Goal: Information Seeking & Learning: Learn about a topic

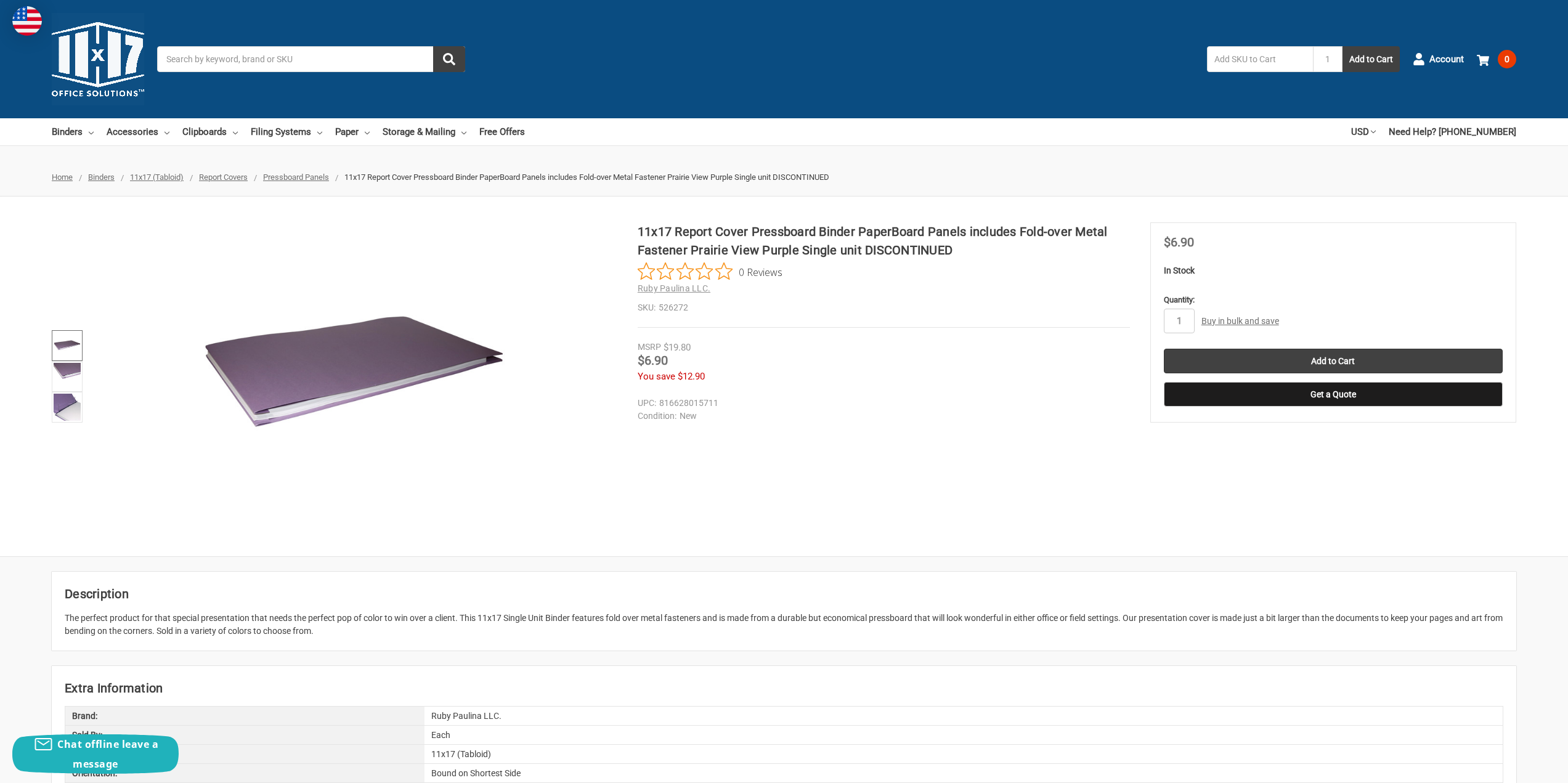
click at [69, 342] on img at bounding box center [67, 346] width 27 height 27
click at [67, 371] on img at bounding box center [67, 376] width 27 height 27
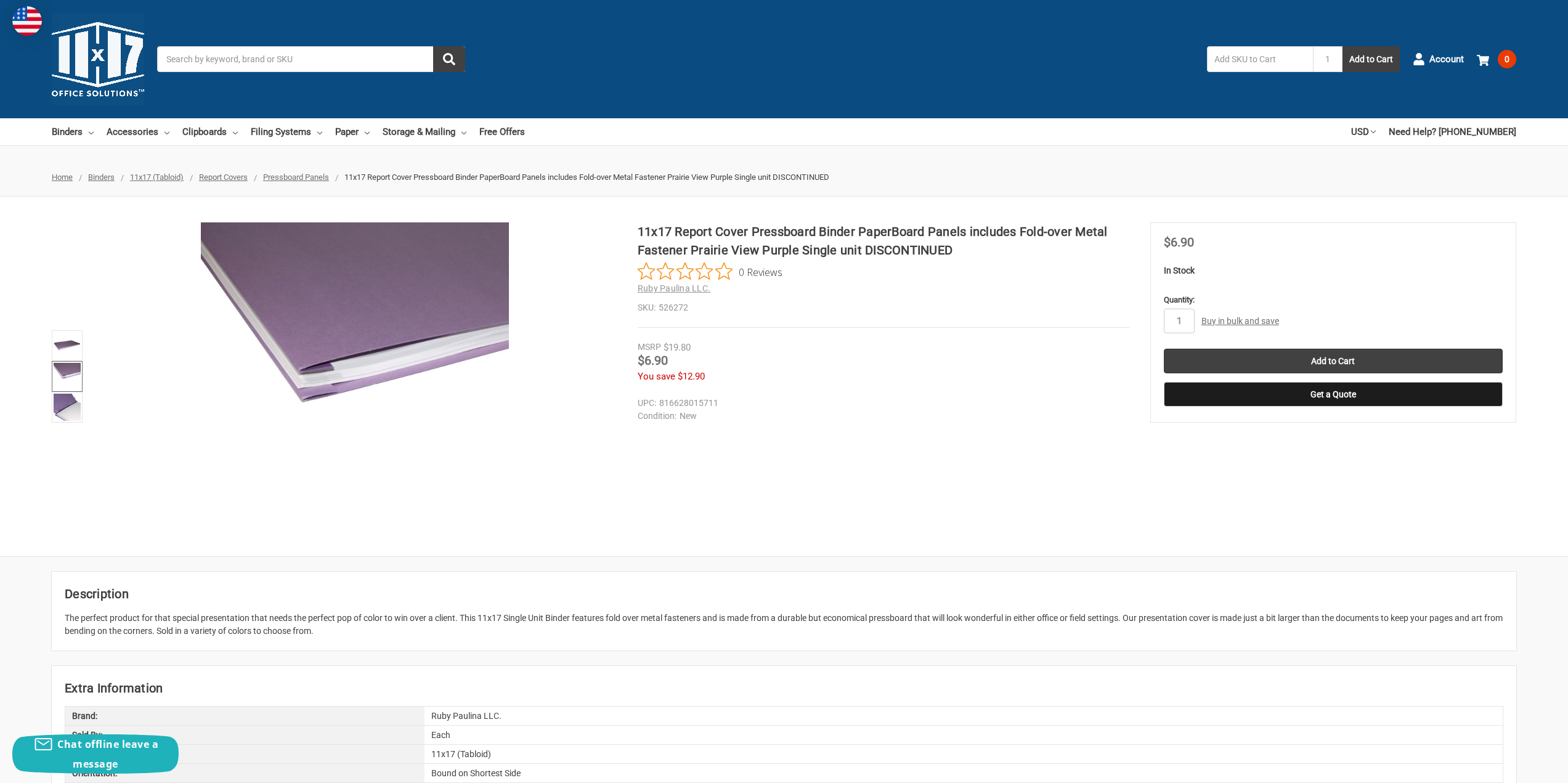
click at [298, 179] on span "Pressboard Panels" at bounding box center [296, 177] width 66 height 9
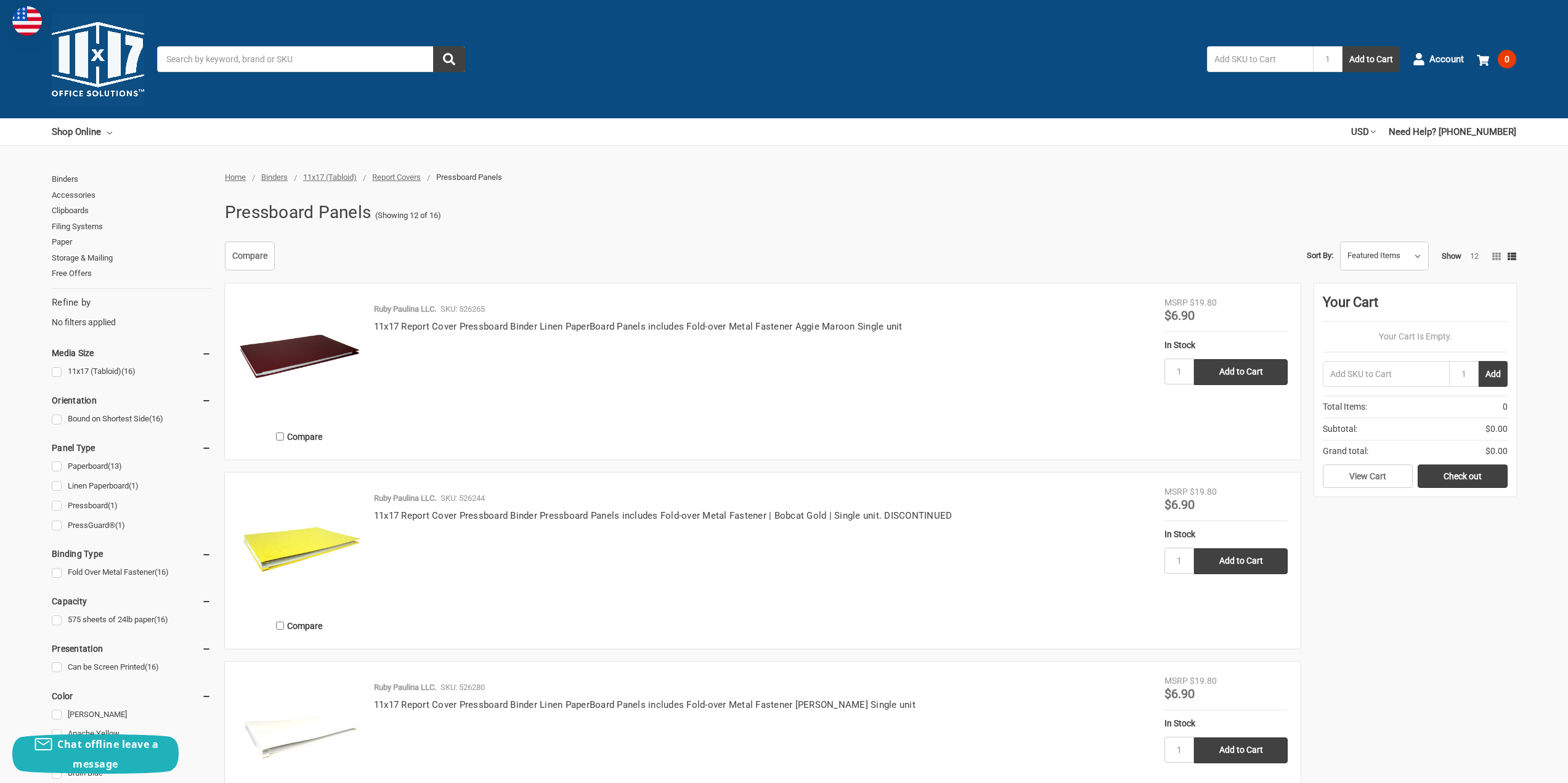
scroll to position [308, 0]
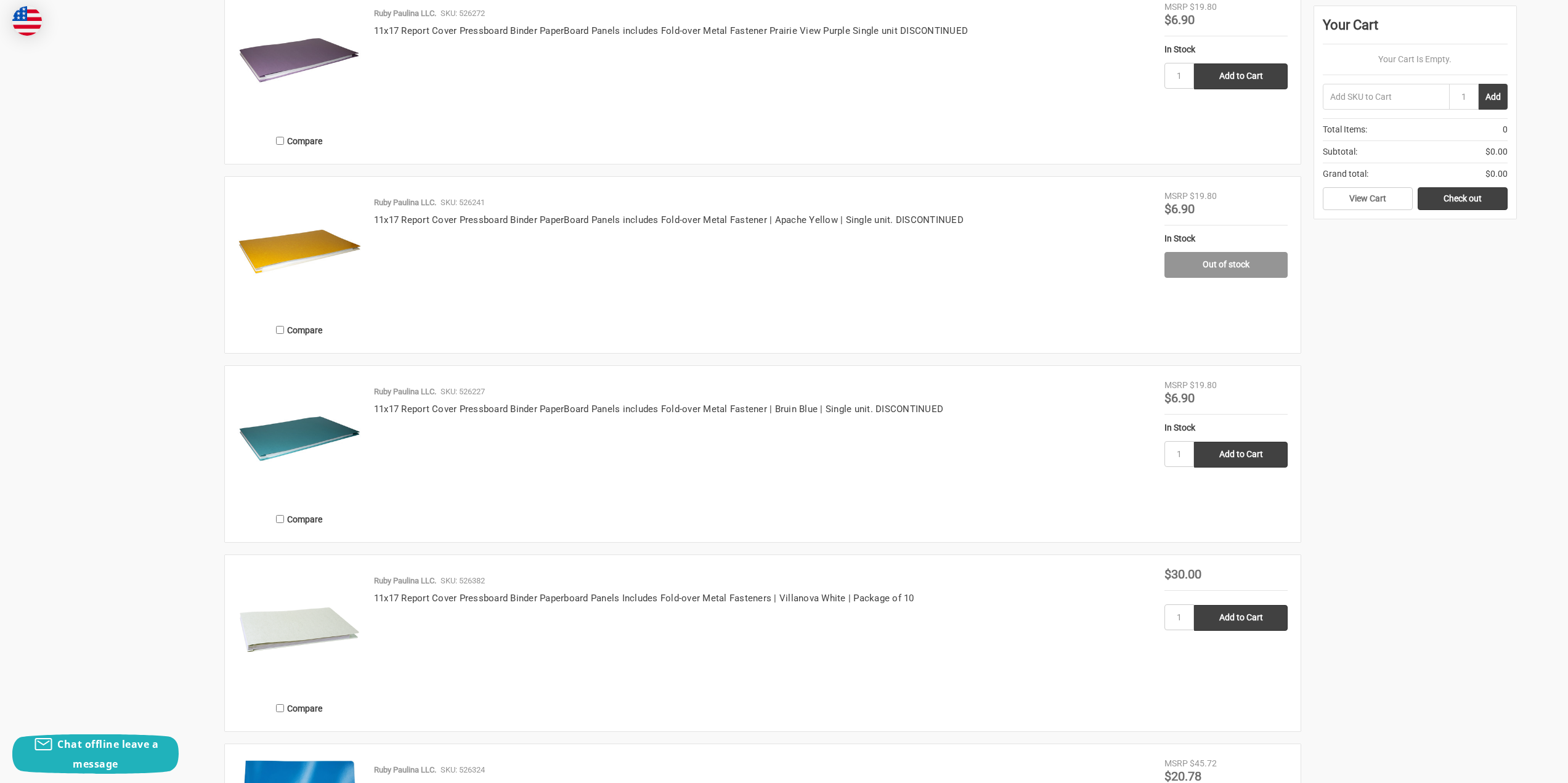
scroll to position [1359, 0]
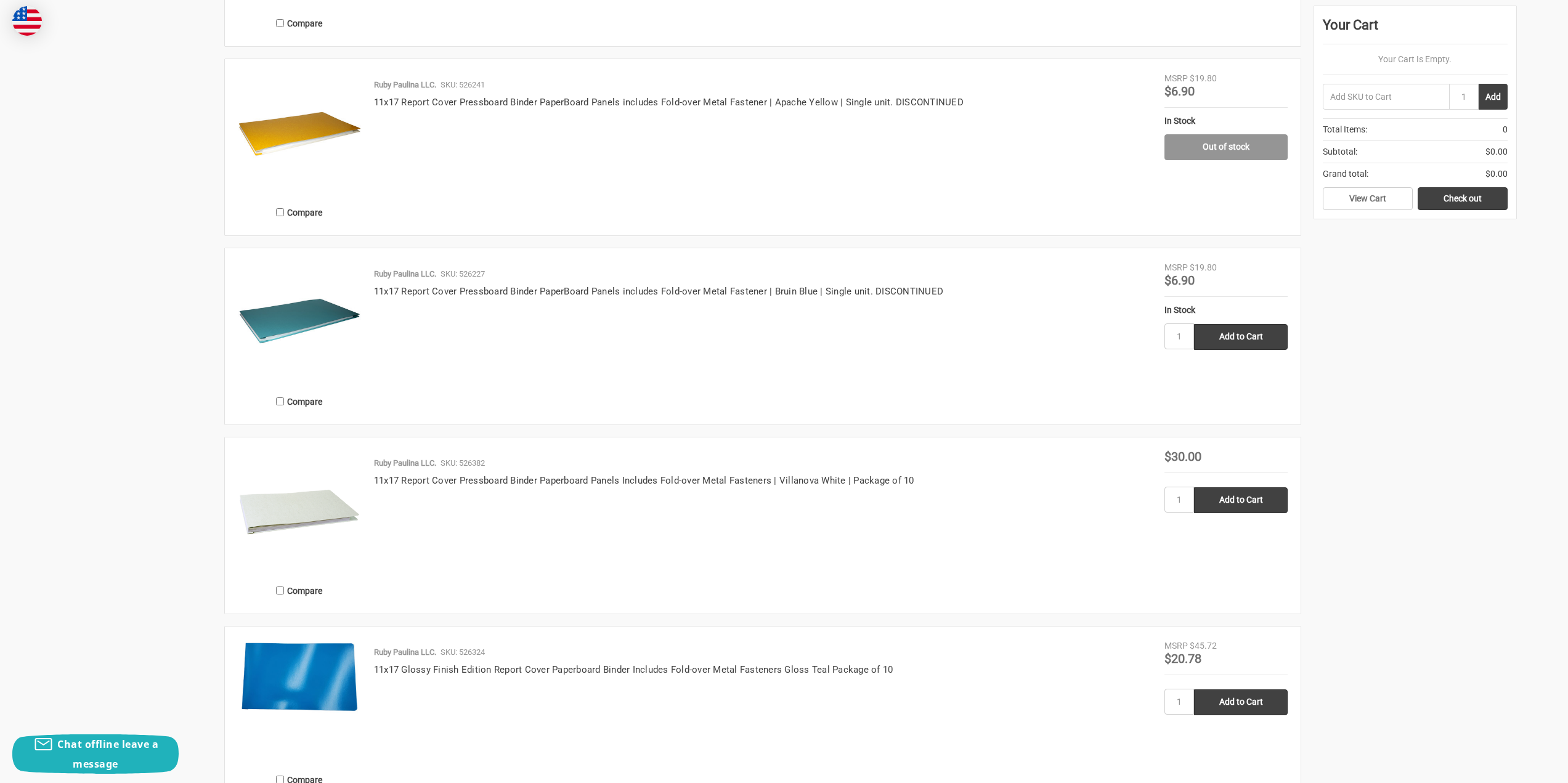
click at [281, 571] on img at bounding box center [300, 512] width 123 height 123
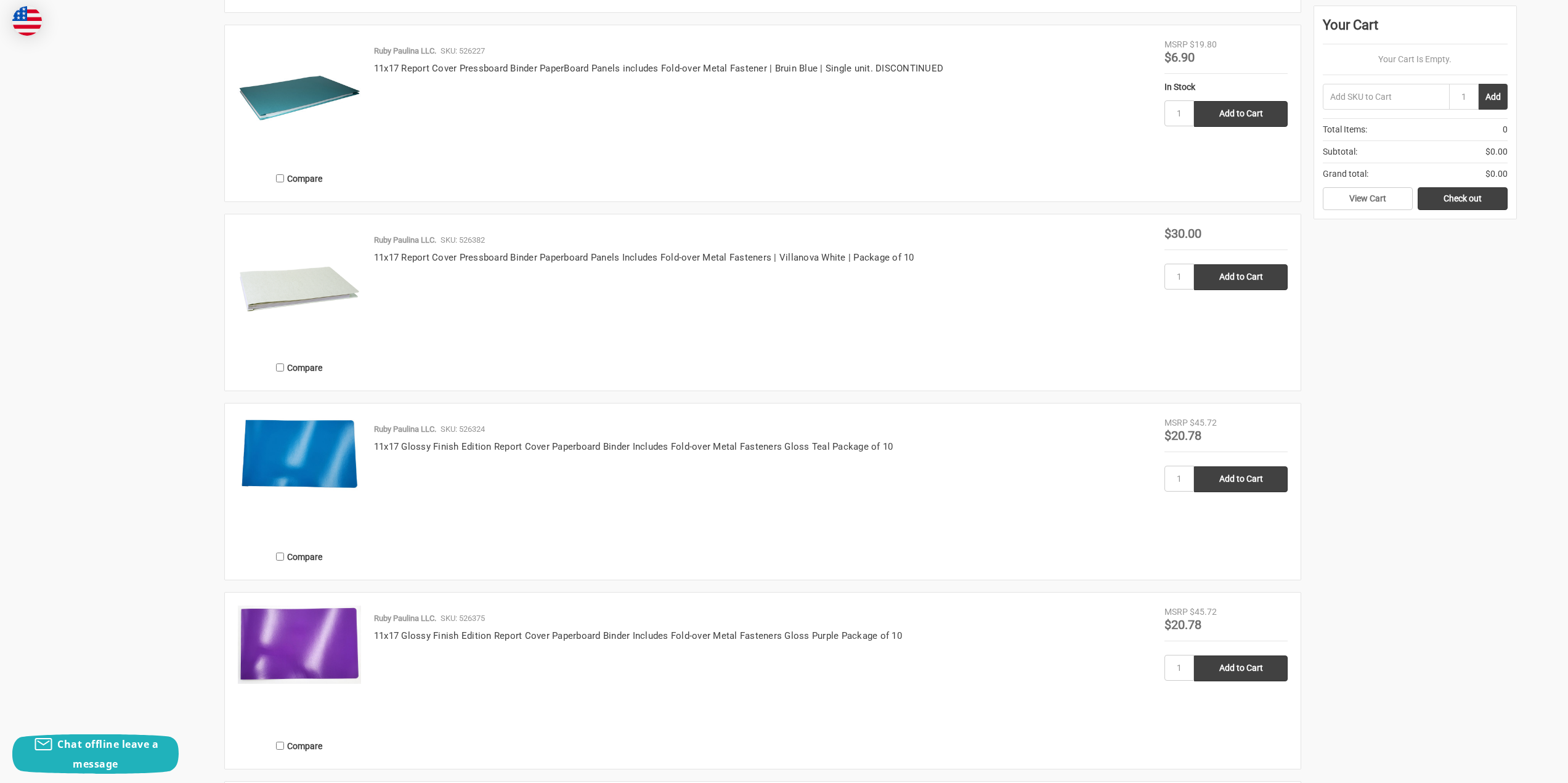
scroll to position [1359, 0]
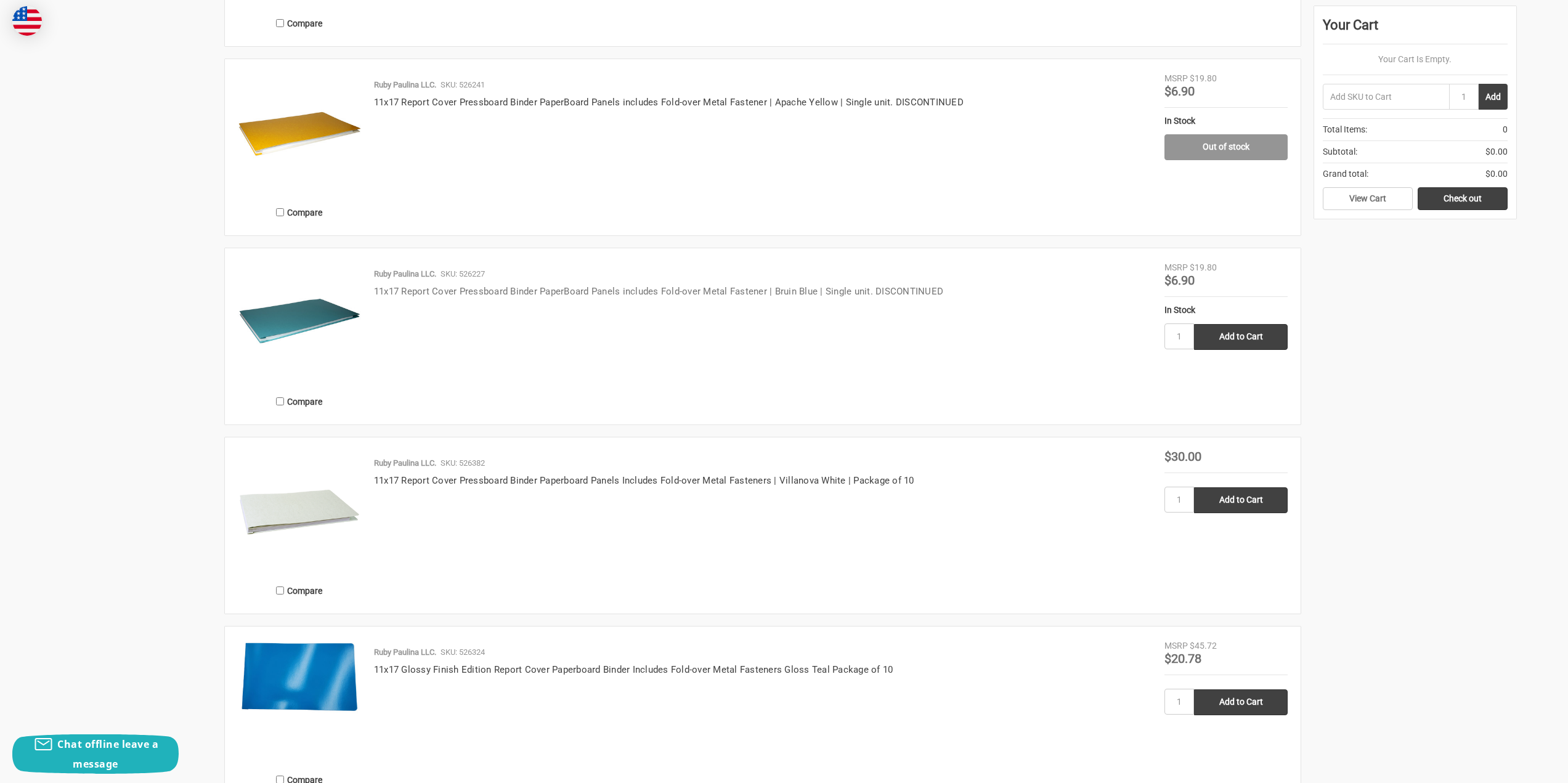
click at [427, 293] on link "11x17 Report Cover Pressboard Binder PaperBoard Panels includes Fold-over Metal…" at bounding box center [658, 291] width 569 height 11
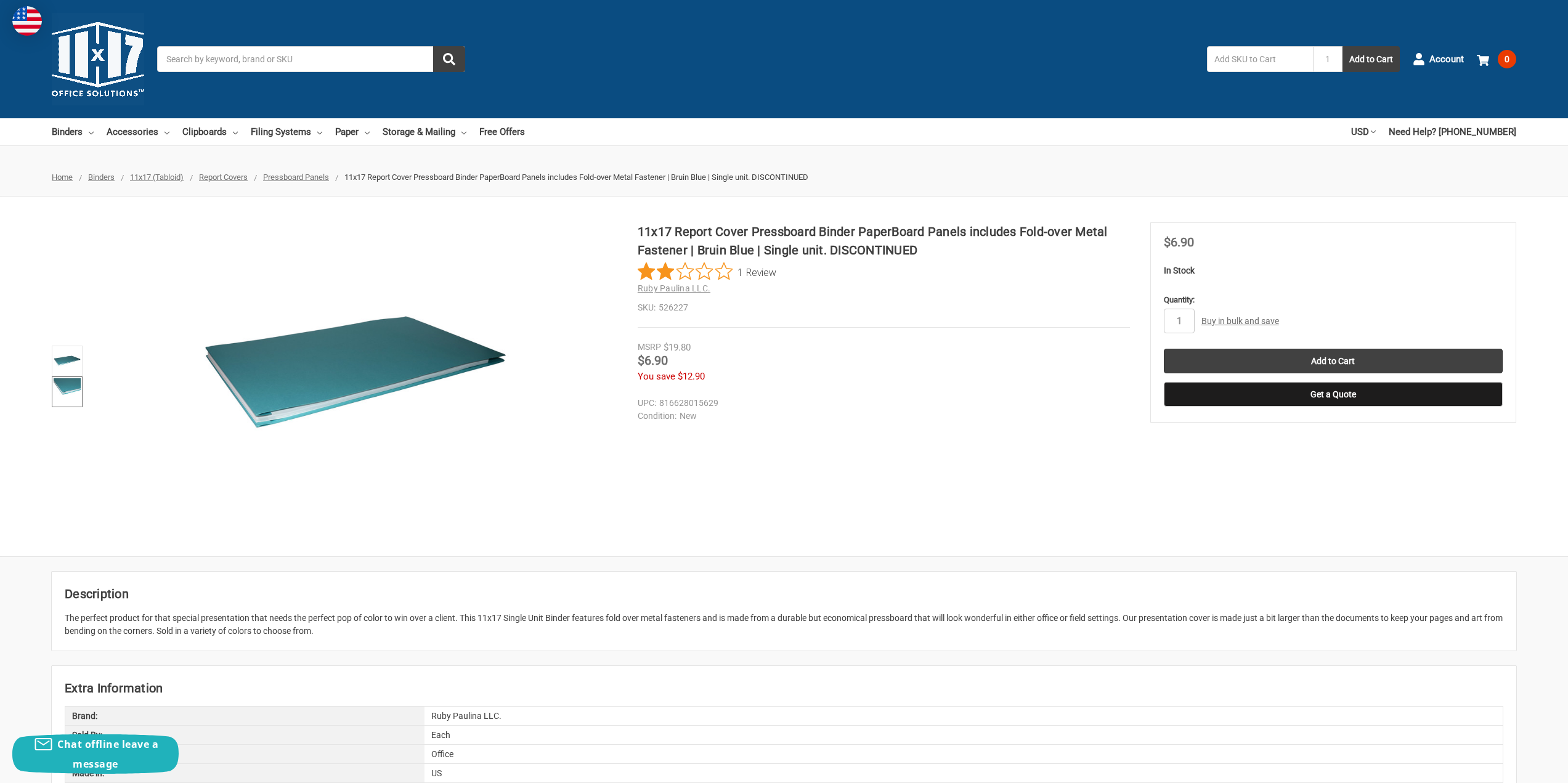
click at [55, 385] on img at bounding box center [67, 392] width 27 height 27
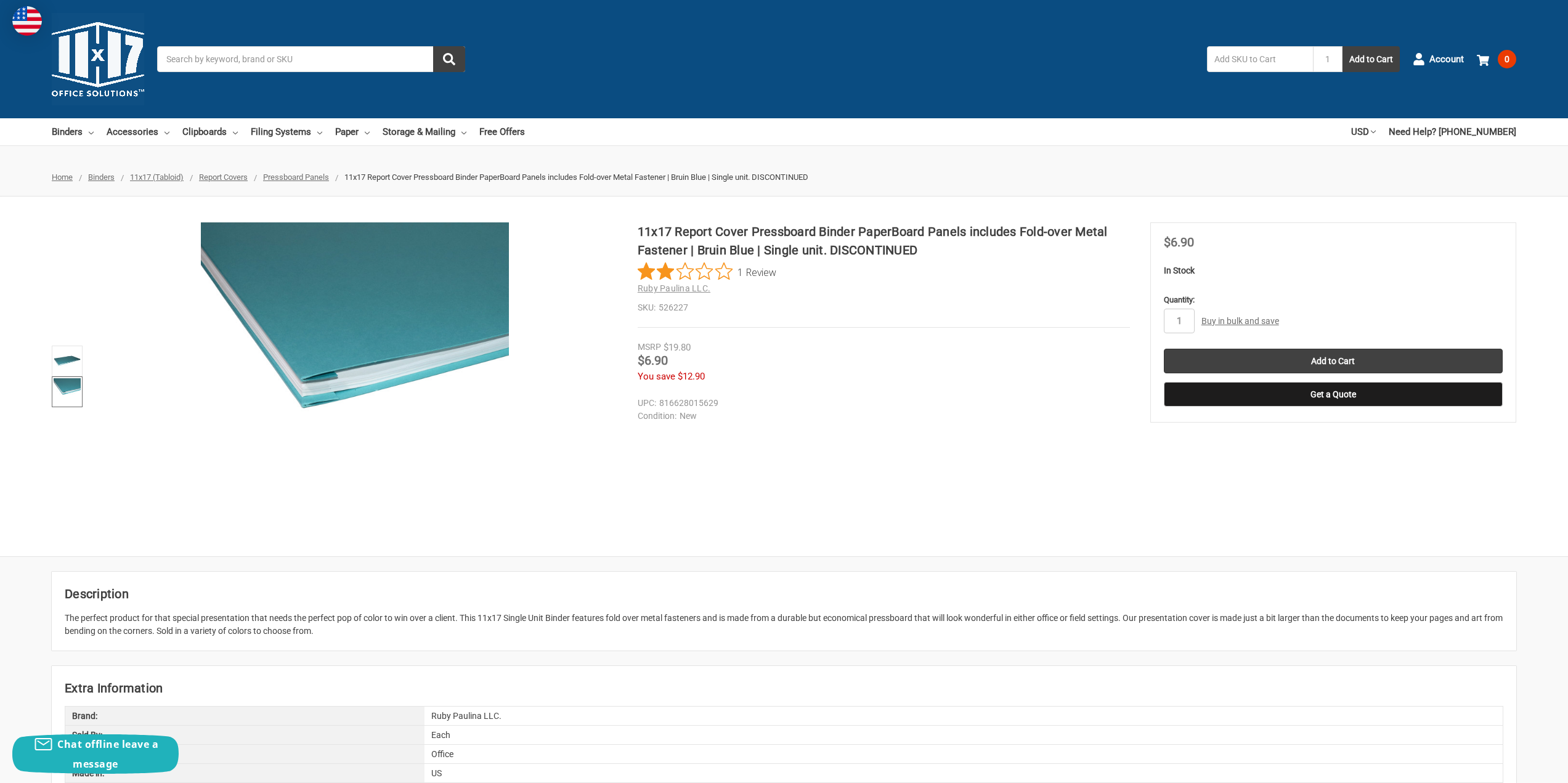
click at [871, 361] on div "Price Now $6.90" at bounding box center [884, 362] width 492 height 15
click at [64, 354] on img at bounding box center [67, 361] width 27 height 27
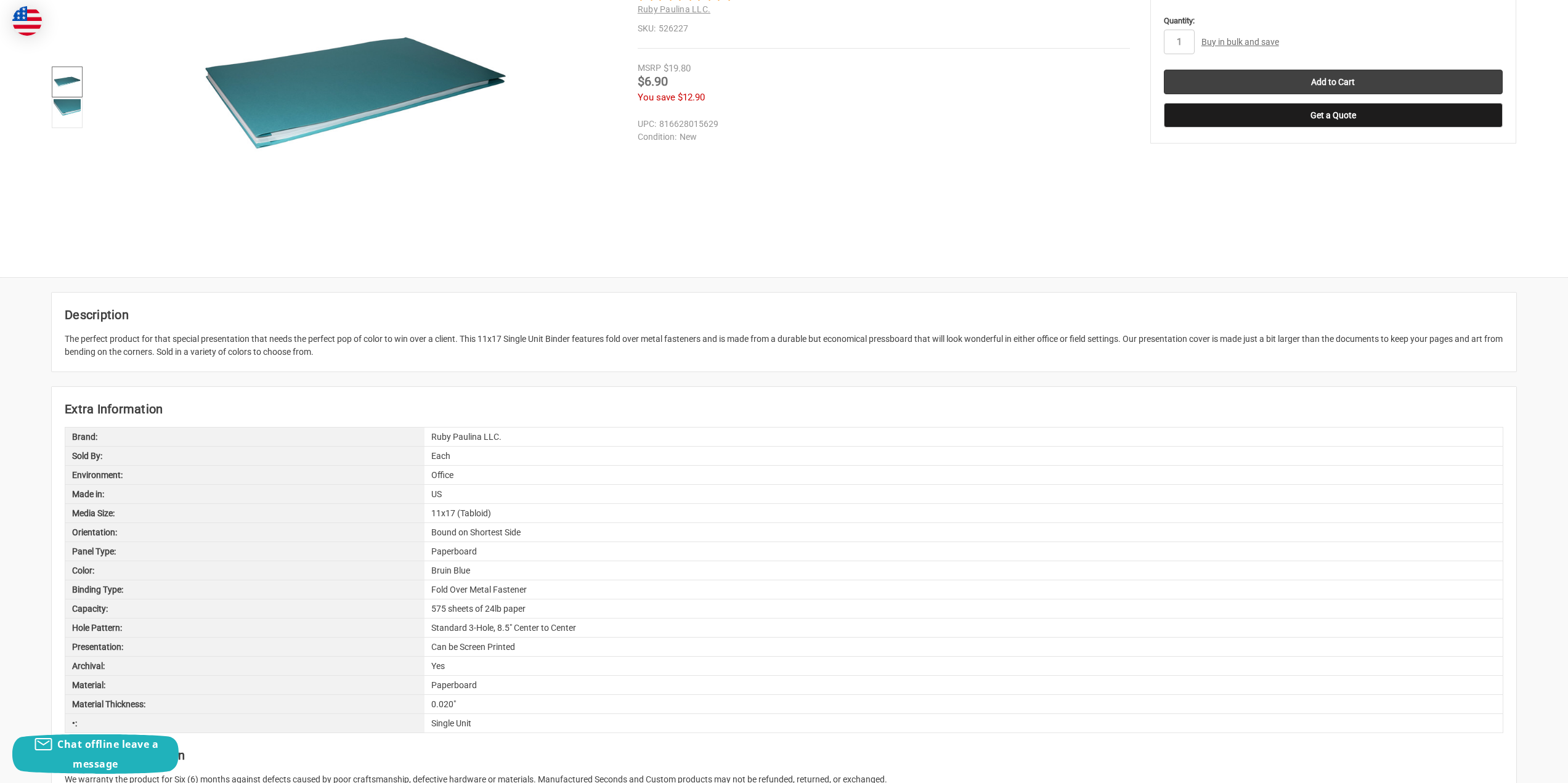
scroll to position [308, 0]
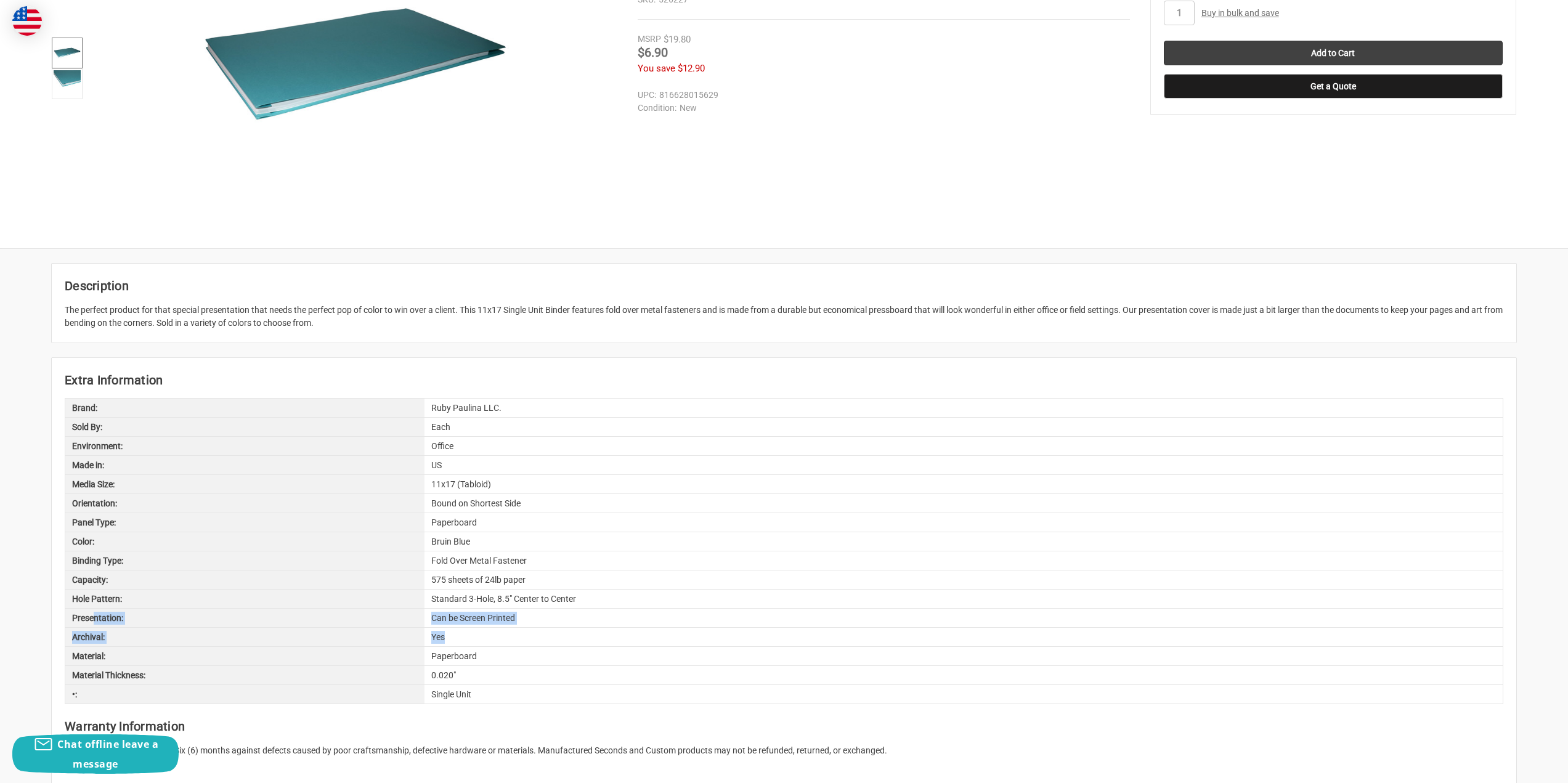
drag, startPoint x: 94, startPoint y: 619, endPoint x: 554, endPoint y: 638, distance: 460.4
click at [554, 638] on div "Brand: Ruby Paulina LLC. Sold By: Each Environment: Office Made in: [GEOGRAPHIC…" at bounding box center [784, 551] width 1439 height 306
click at [567, 627] on div "Yes" at bounding box center [964, 636] width 1078 height 19
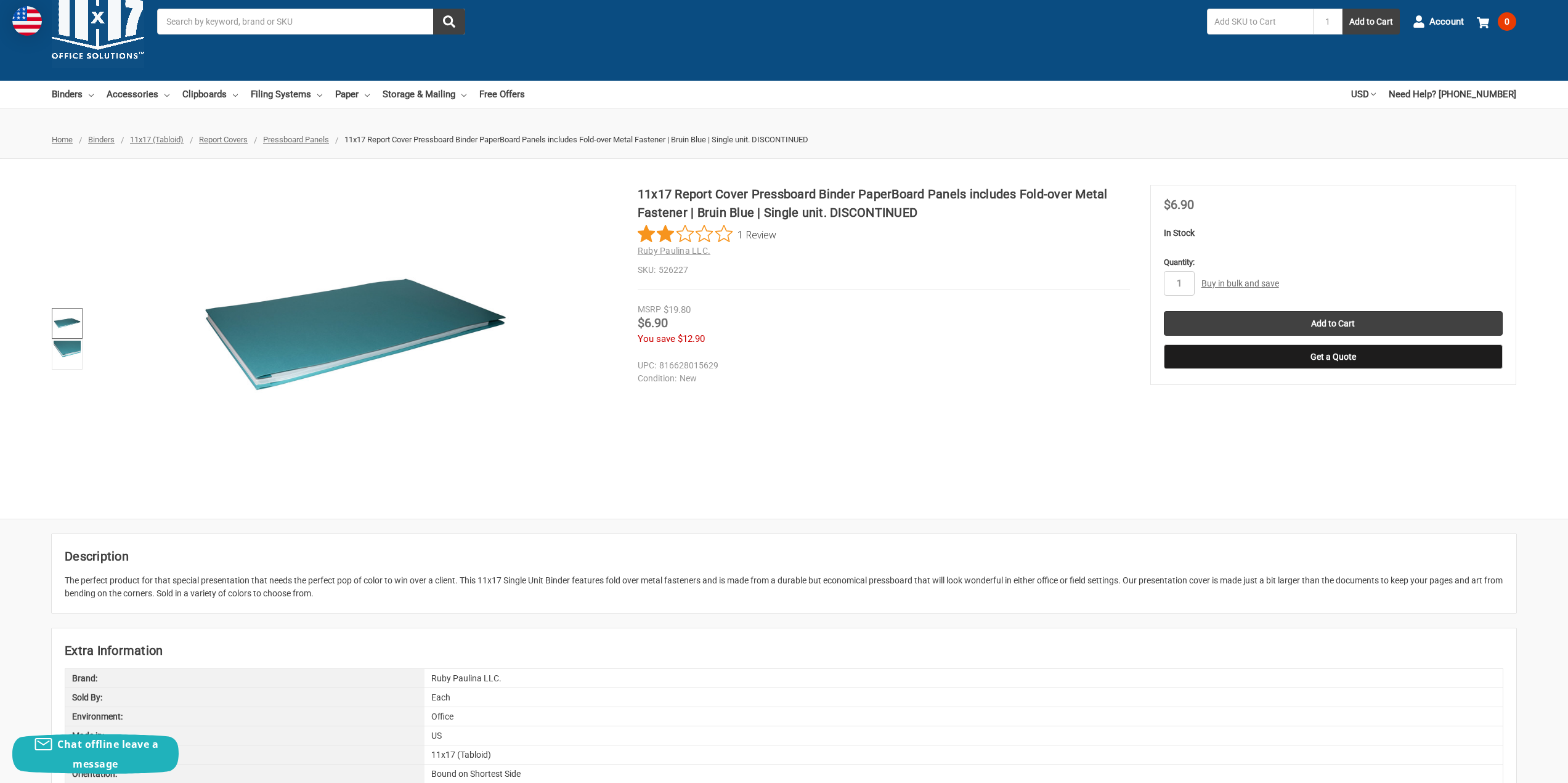
scroll to position [0, 0]
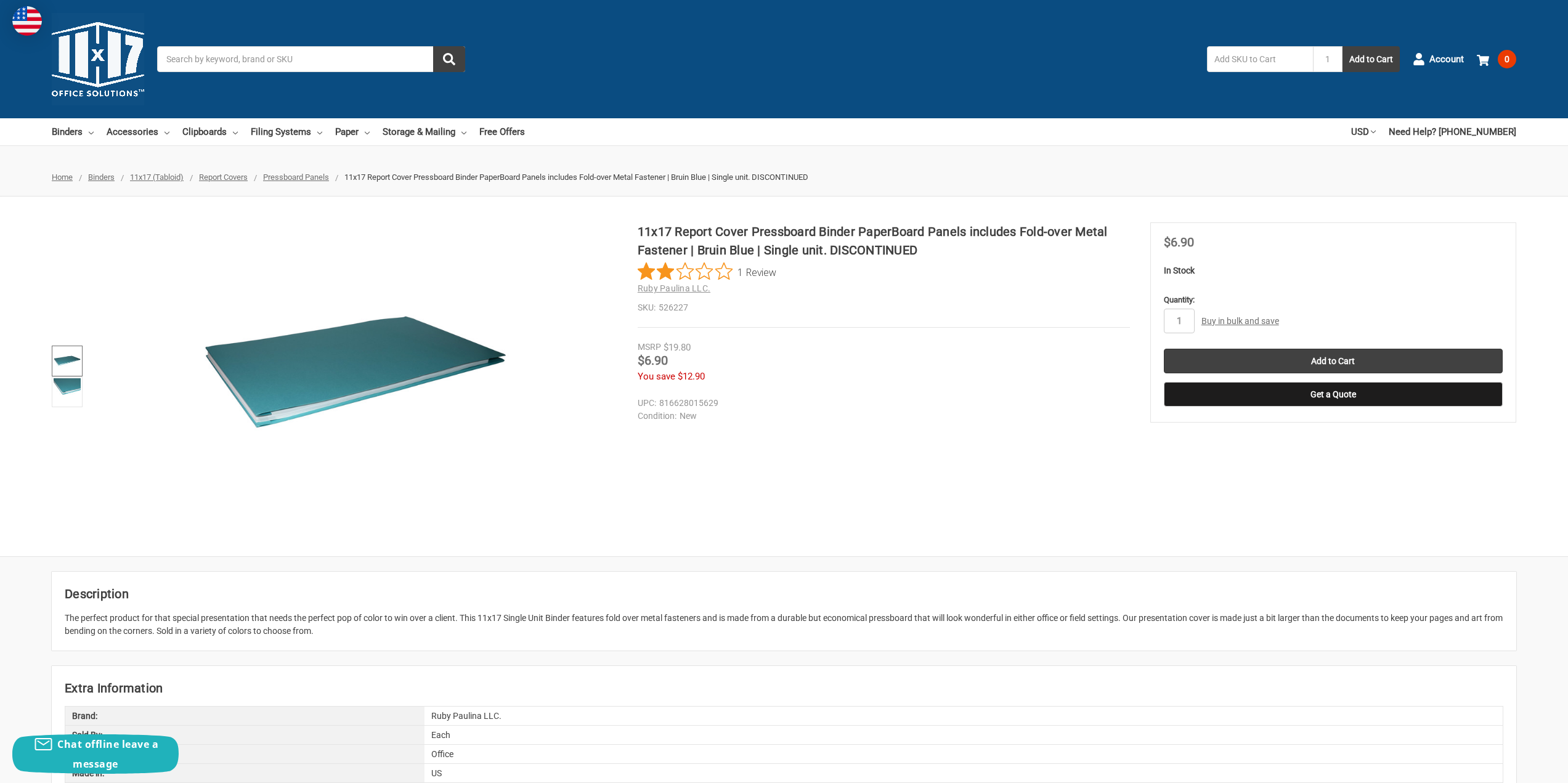
click at [68, 352] on img at bounding box center [67, 361] width 27 height 27
